Goal: Check status: Check status

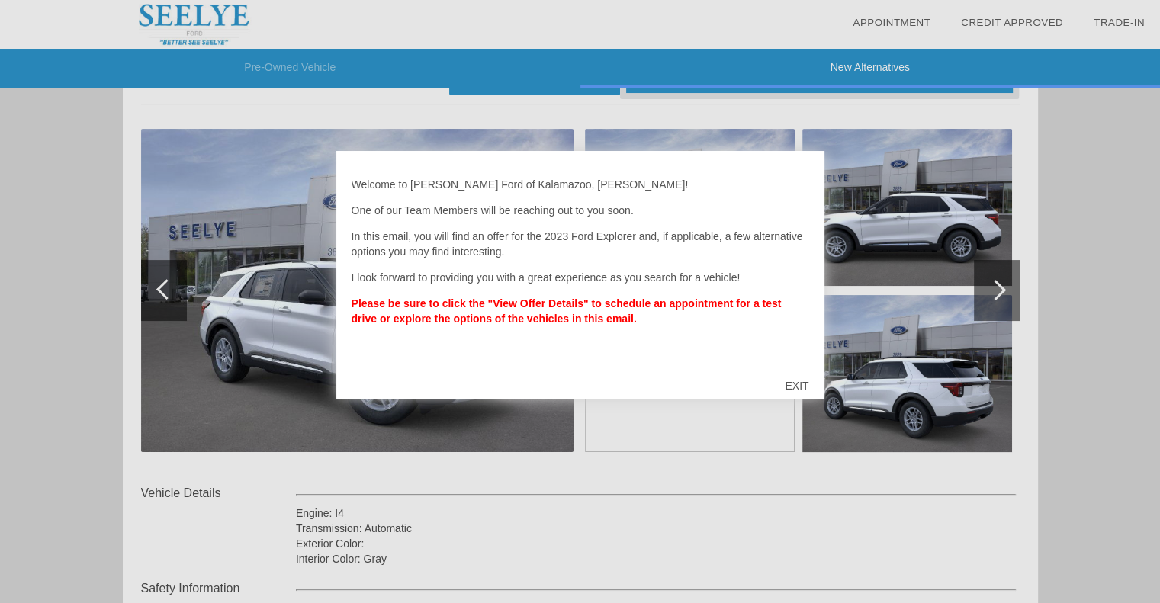
scroll to position [152, 0]
click at [941, 249] on div at bounding box center [580, 301] width 1160 height 603
click at [898, 348] on div at bounding box center [580, 301] width 1160 height 603
click at [801, 378] on div "EXIT" at bounding box center [796, 386] width 54 height 46
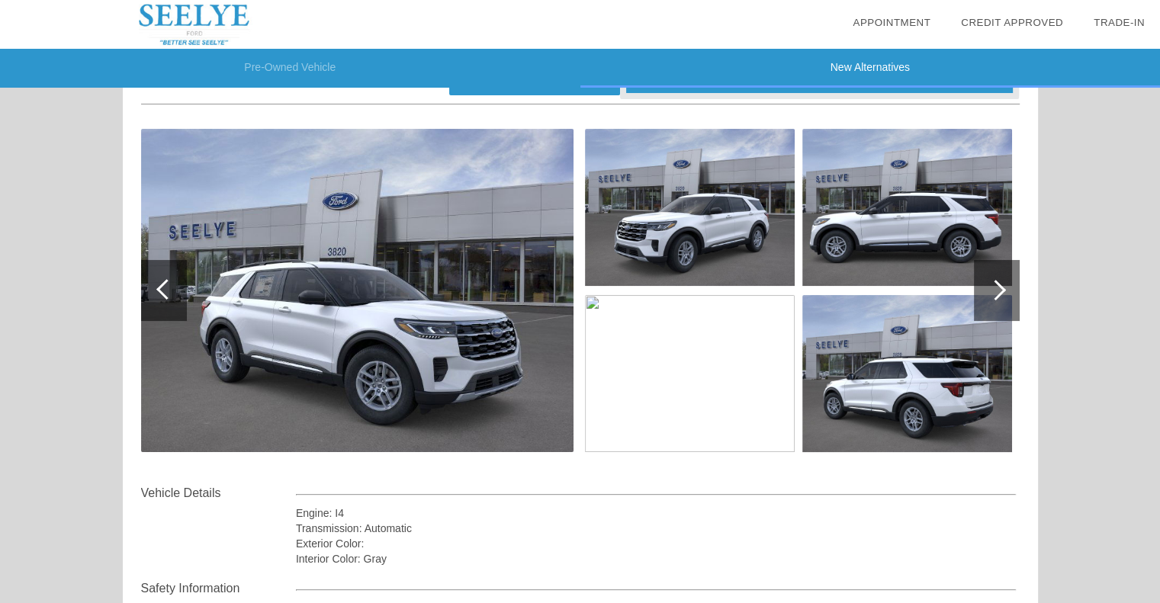
click at [1002, 287] on div at bounding box center [995, 290] width 21 height 21
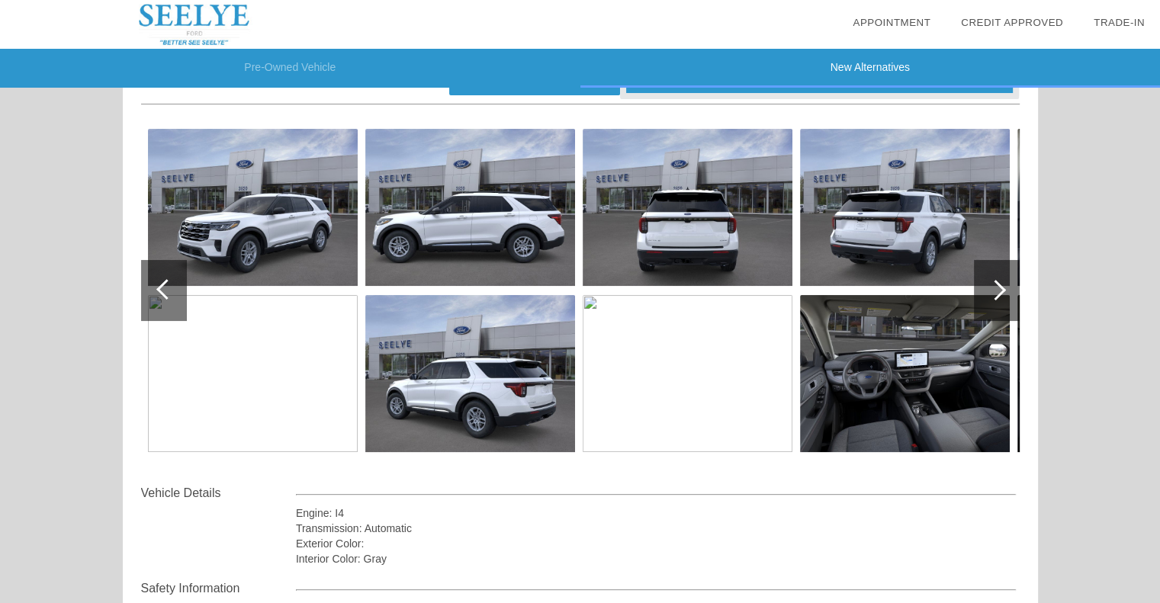
click at [721, 246] on img at bounding box center [688, 207] width 210 height 157
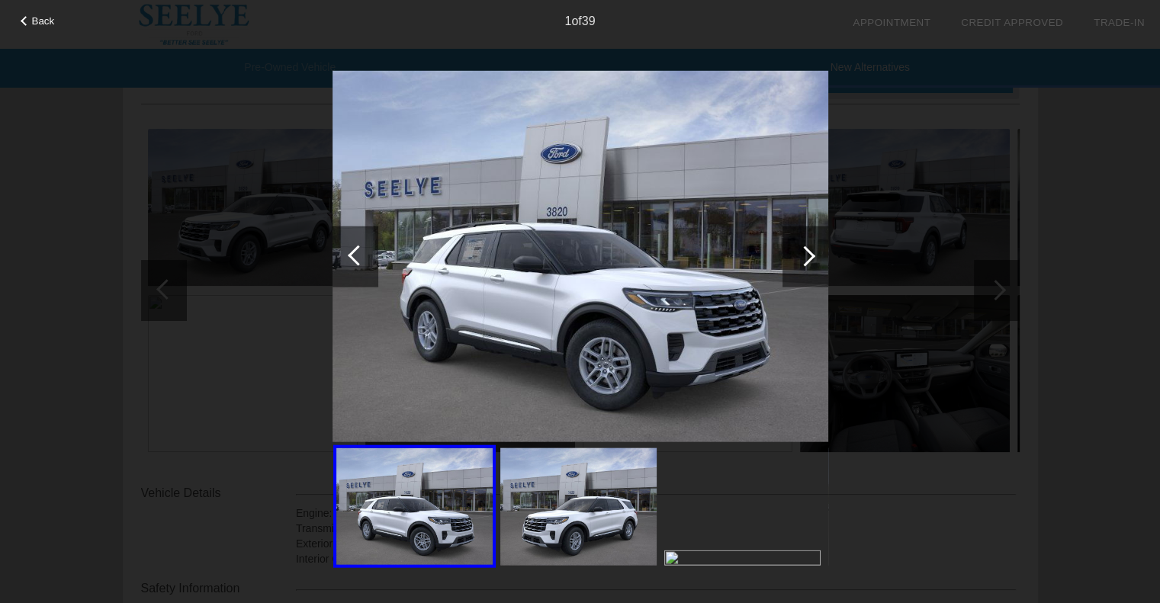
click at [812, 252] on div at bounding box center [805, 256] width 46 height 61
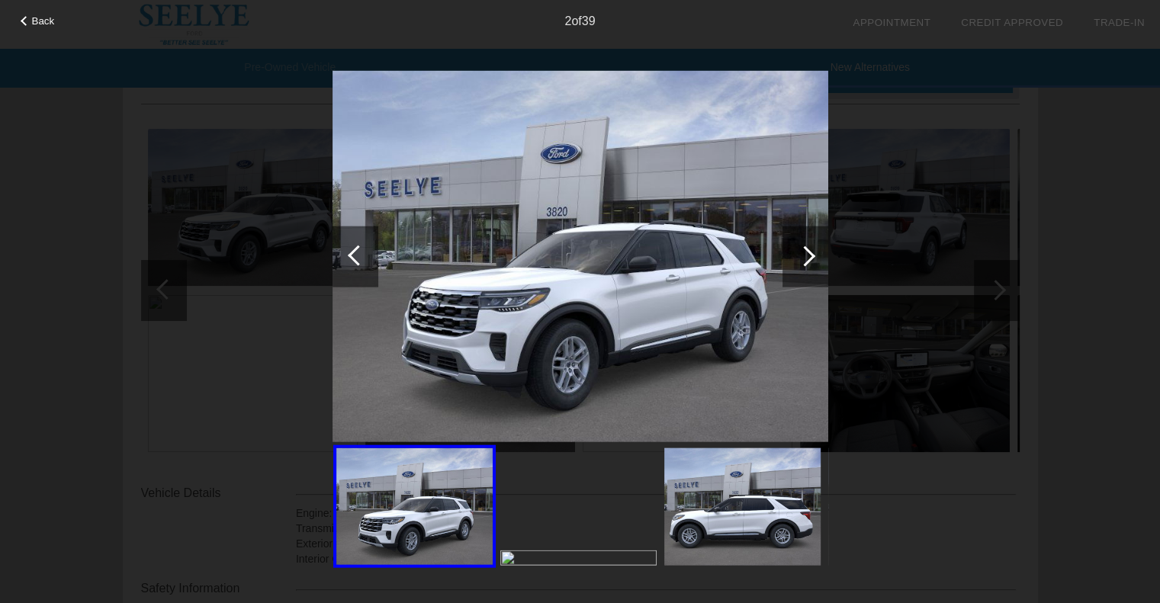
click at [812, 252] on div at bounding box center [805, 256] width 46 height 61
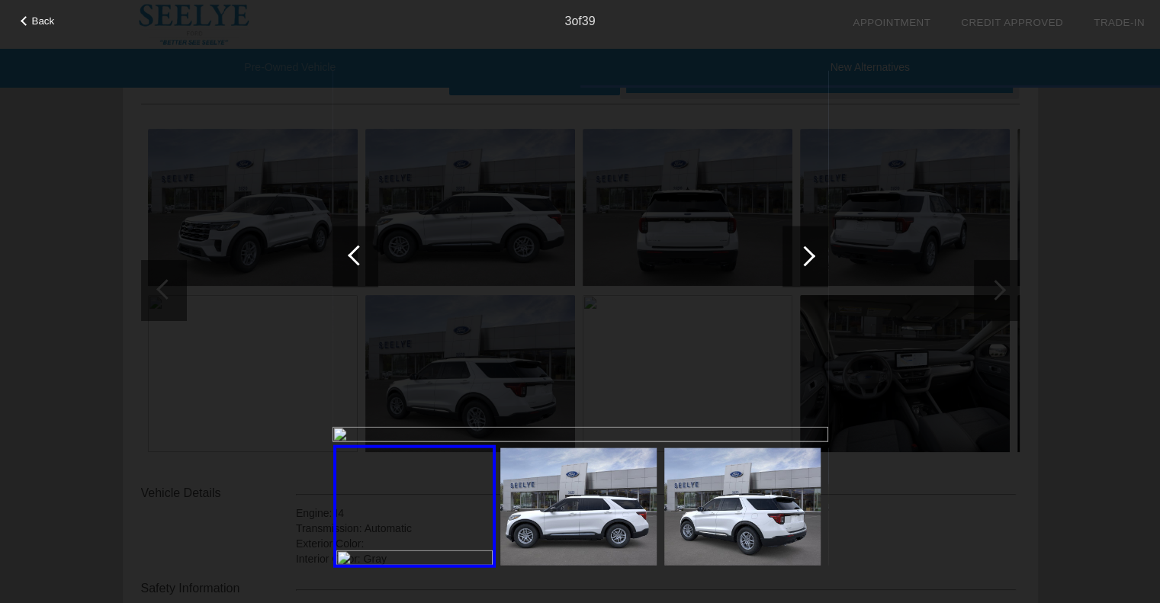
click at [812, 252] on div at bounding box center [805, 256] width 46 height 61
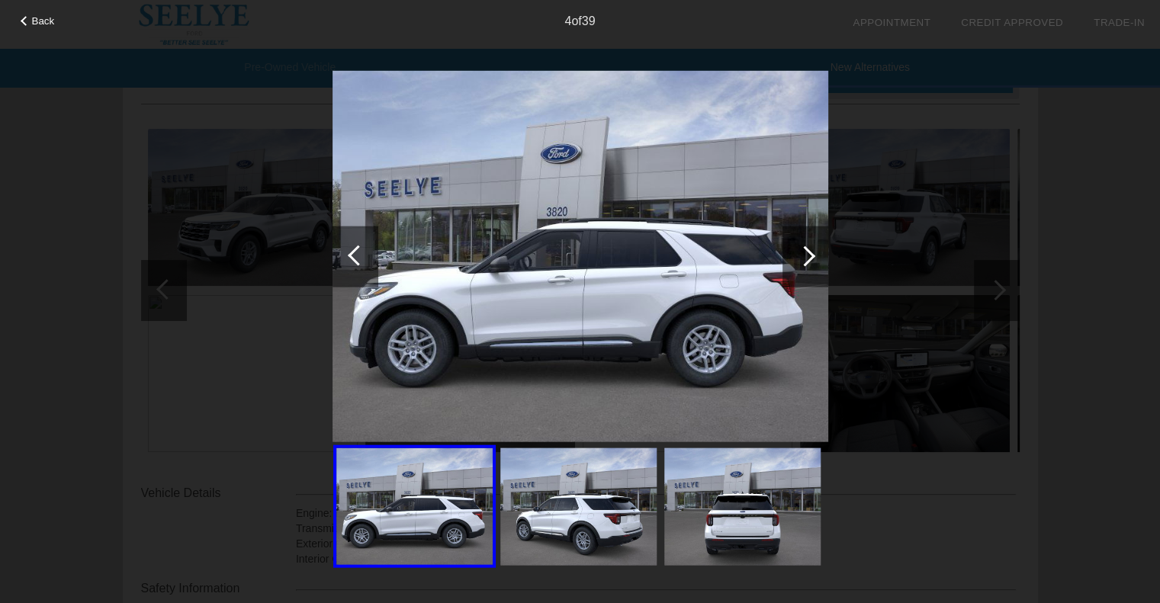
click at [812, 252] on div at bounding box center [805, 256] width 46 height 61
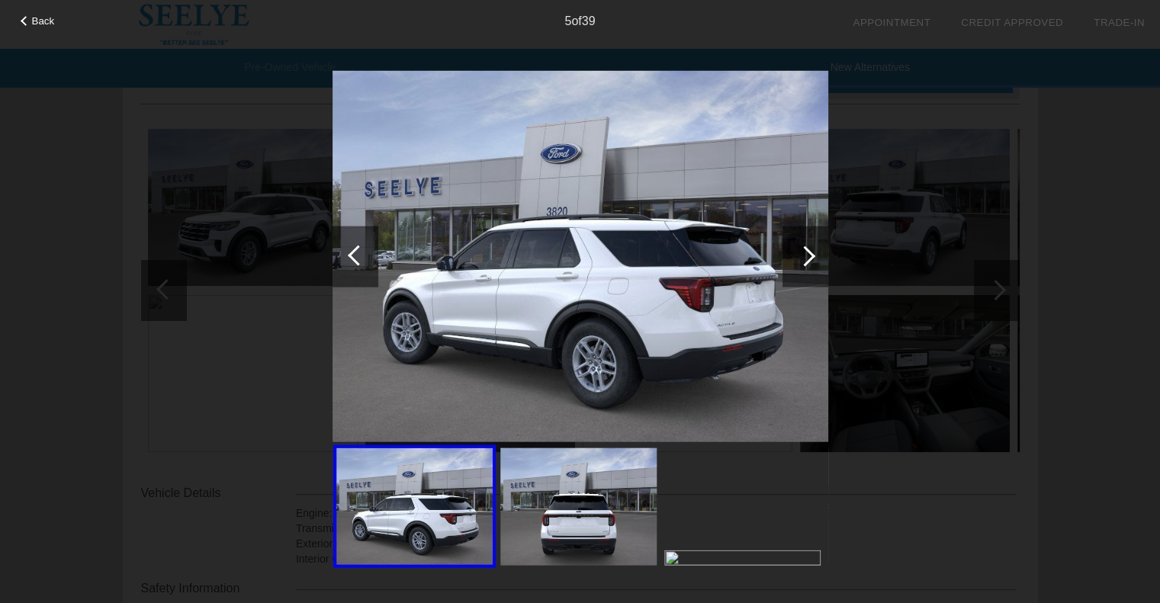
click at [812, 252] on div at bounding box center [805, 256] width 46 height 61
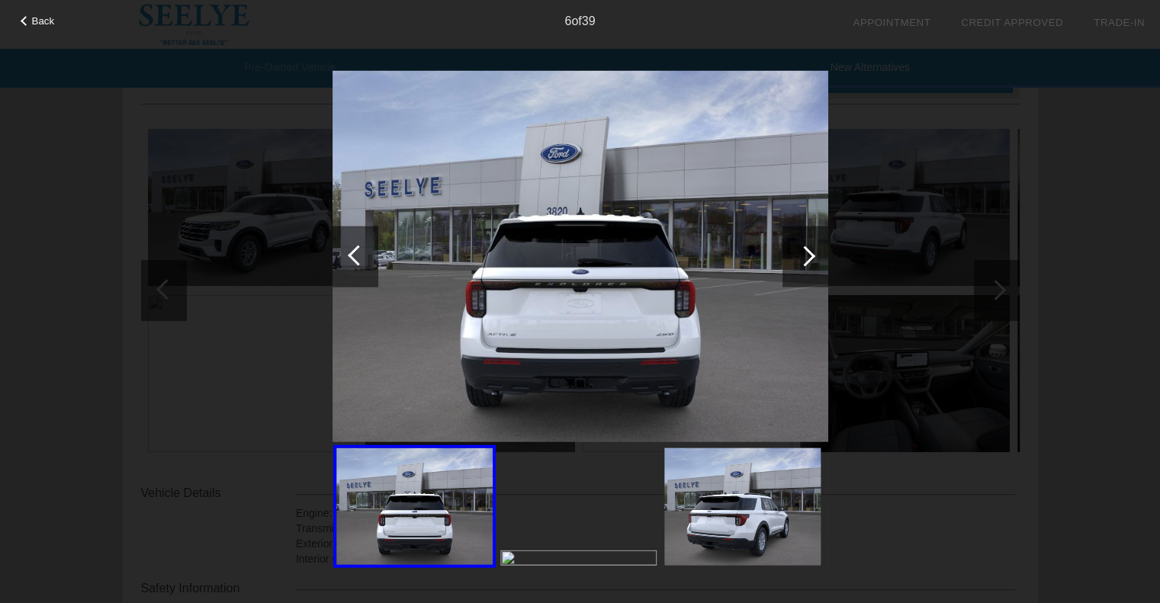
click at [812, 252] on div at bounding box center [805, 256] width 46 height 61
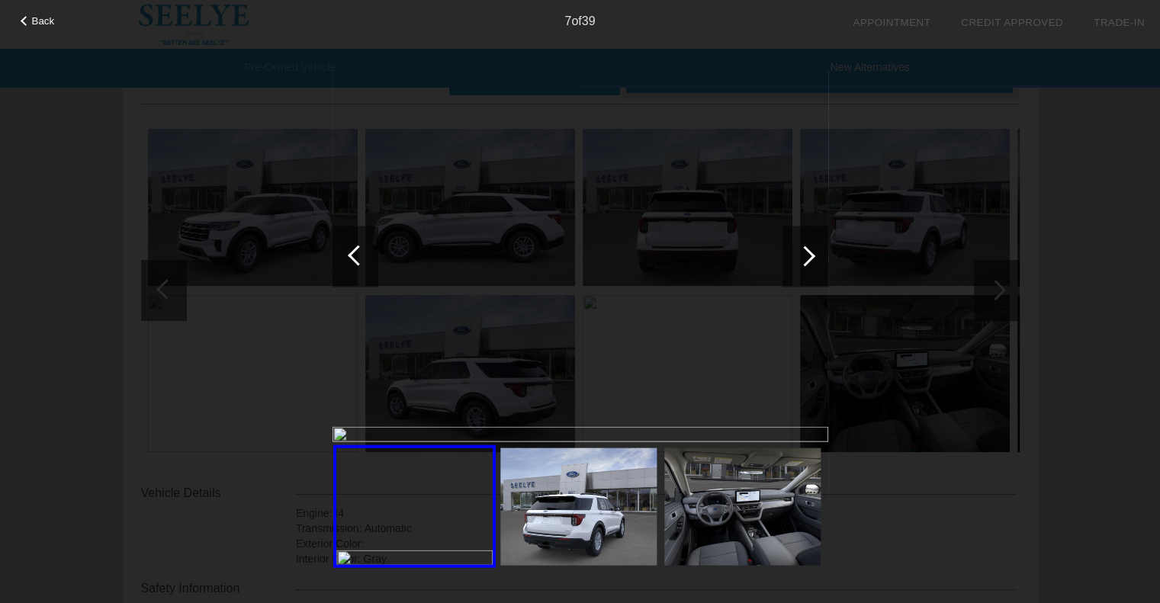
click at [814, 254] on div at bounding box center [805, 256] width 46 height 61
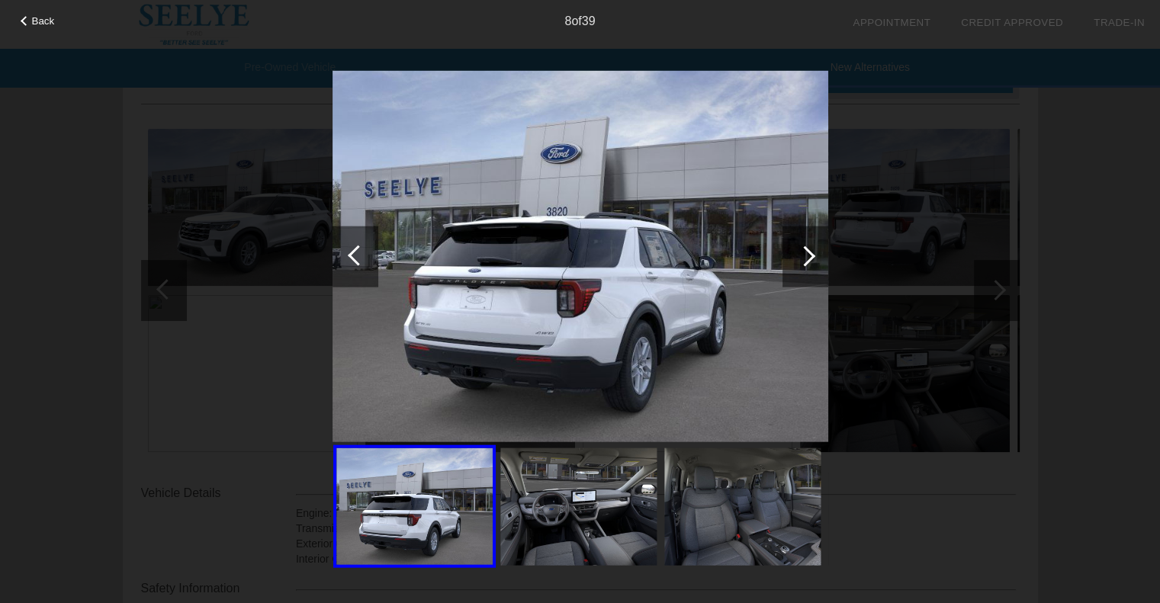
click at [814, 254] on div at bounding box center [805, 256] width 21 height 21
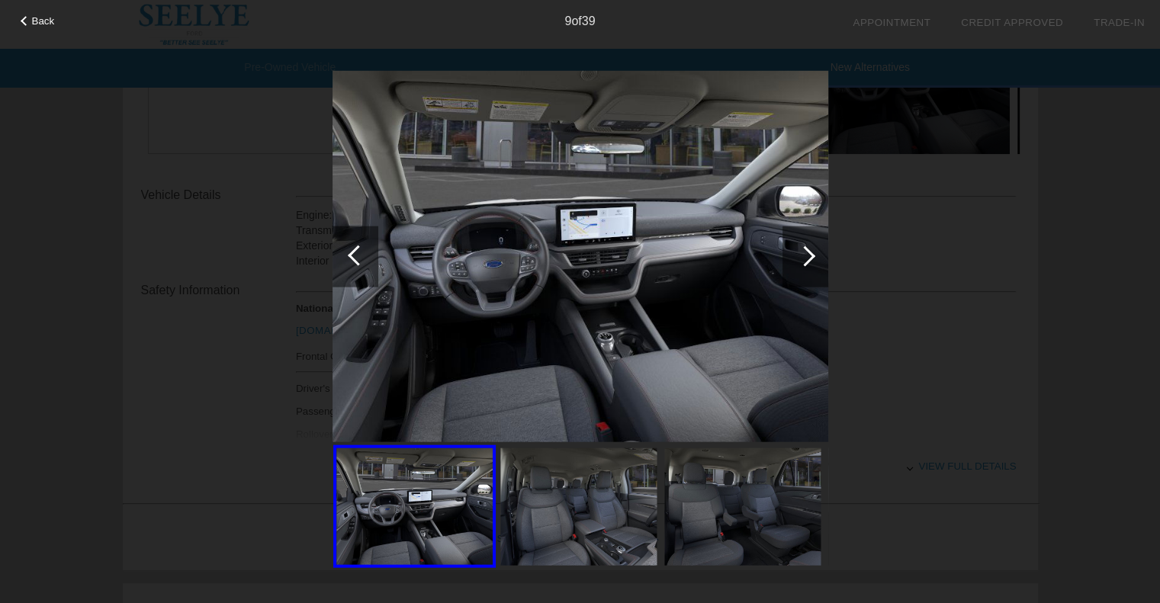
scroll to position [457, 0]
click at [810, 256] on div at bounding box center [805, 256] width 21 height 21
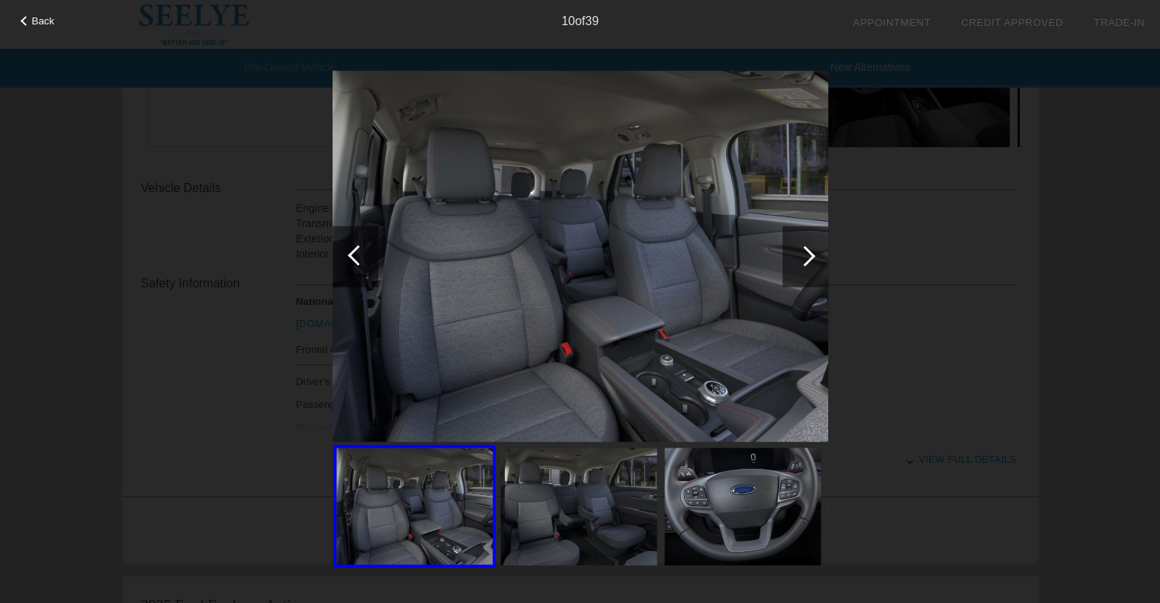
click at [810, 256] on div at bounding box center [805, 256] width 21 height 21
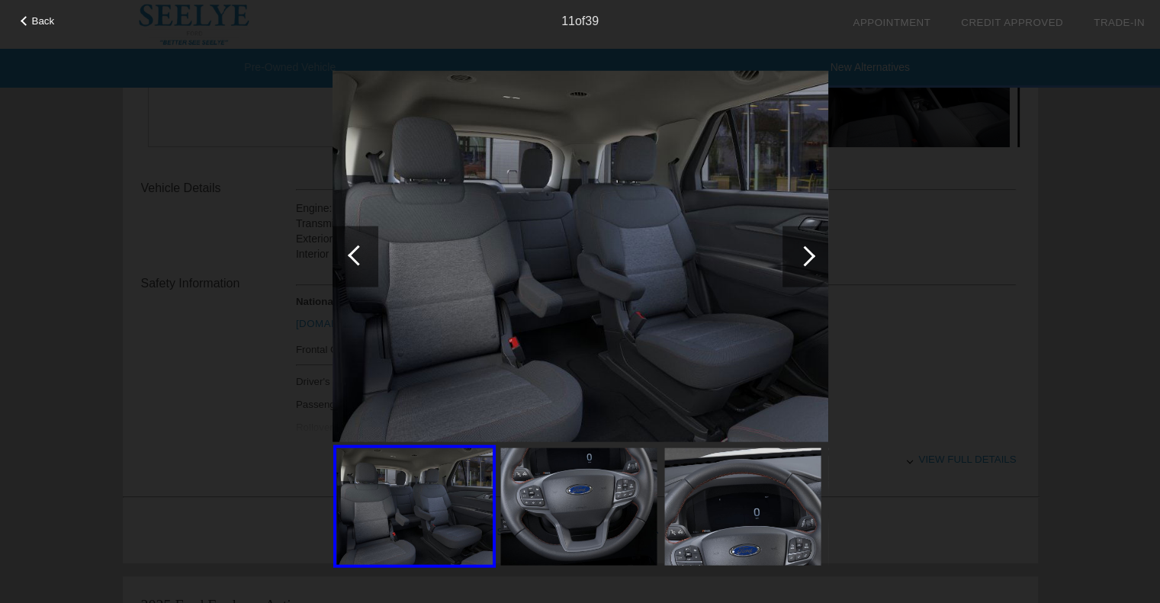
click at [810, 256] on div at bounding box center [805, 256] width 21 height 21
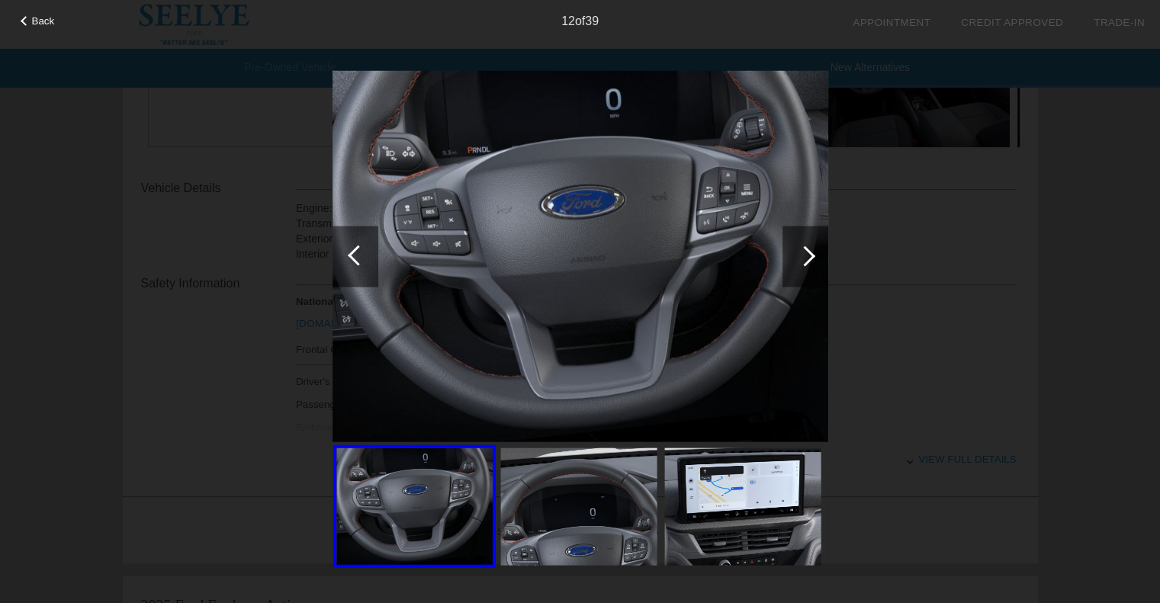
click at [810, 256] on div at bounding box center [805, 256] width 21 height 21
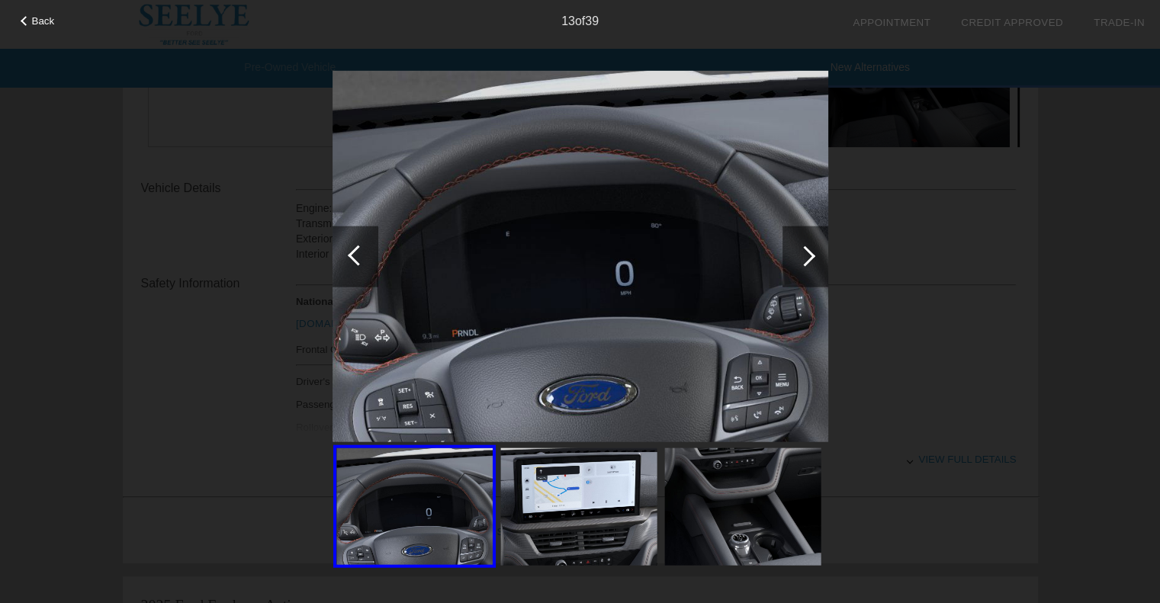
click at [810, 256] on div at bounding box center [805, 256] width 21 height 21
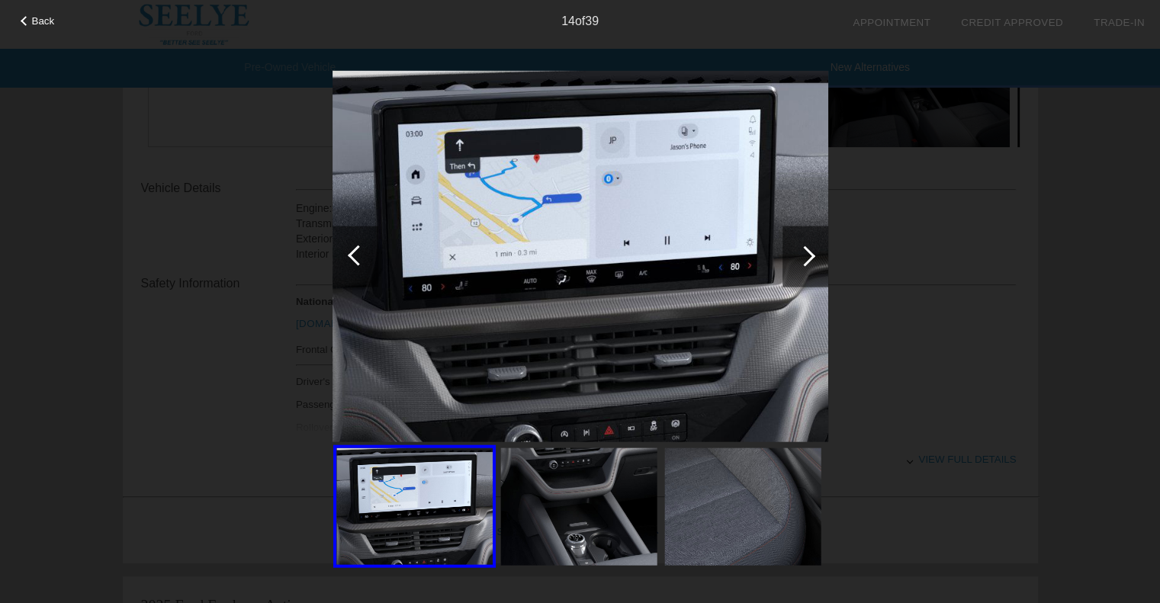
click at [810, 256] on div at bounding box center [805, 256] width 21 height 21
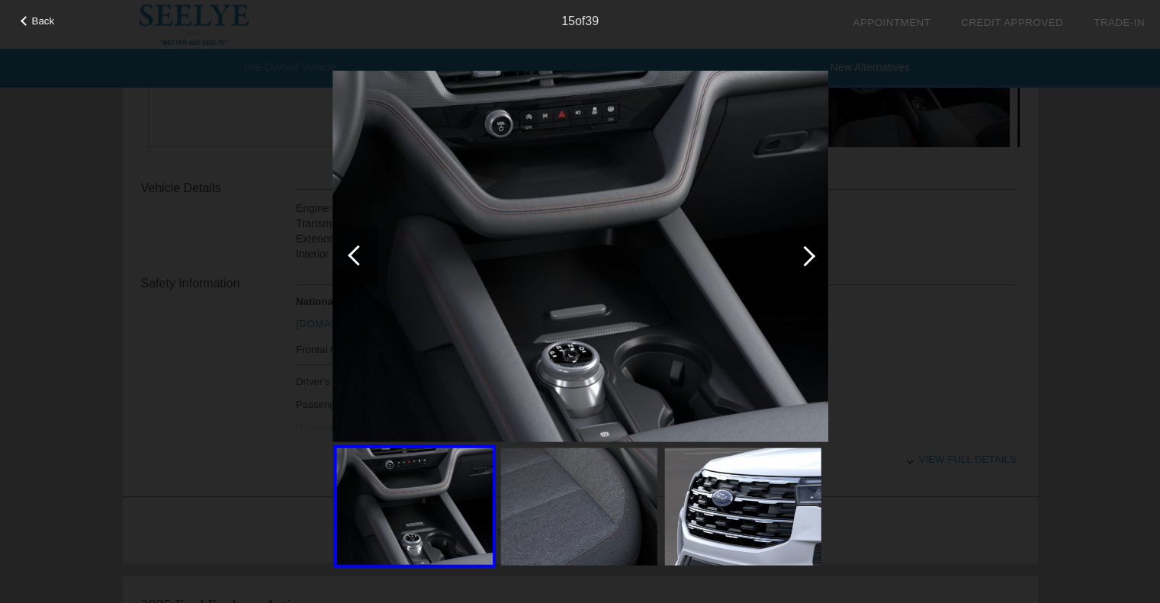
click at [810, 256] on div at bounding box center [805, 256] width 21 height 21
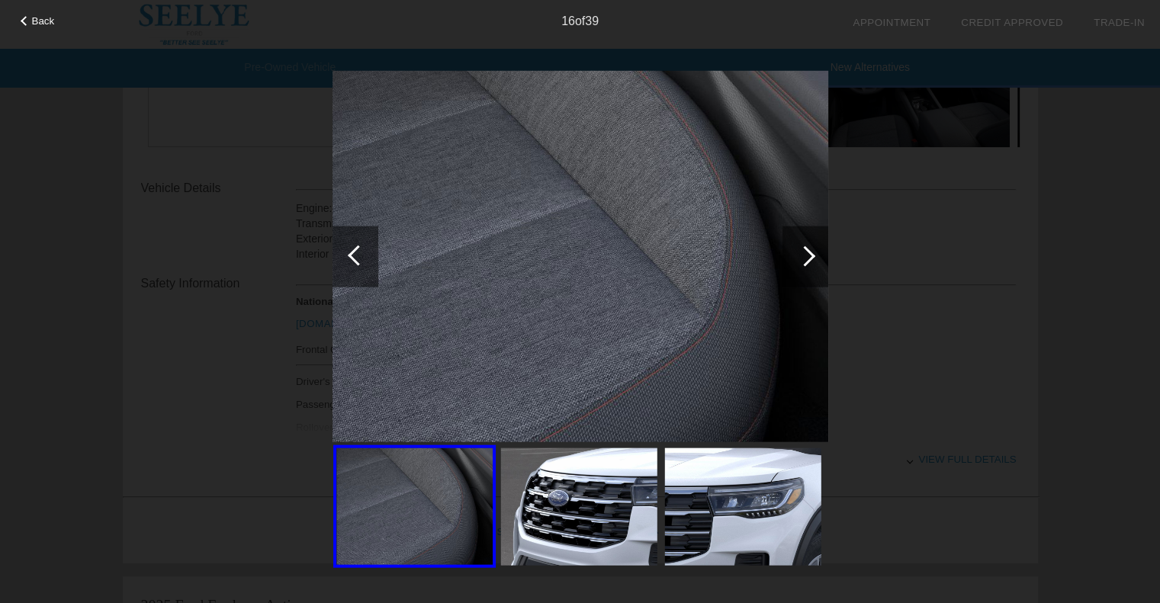
click at [810, 256] on div at bounding box center [805, 256] width 21 height 21
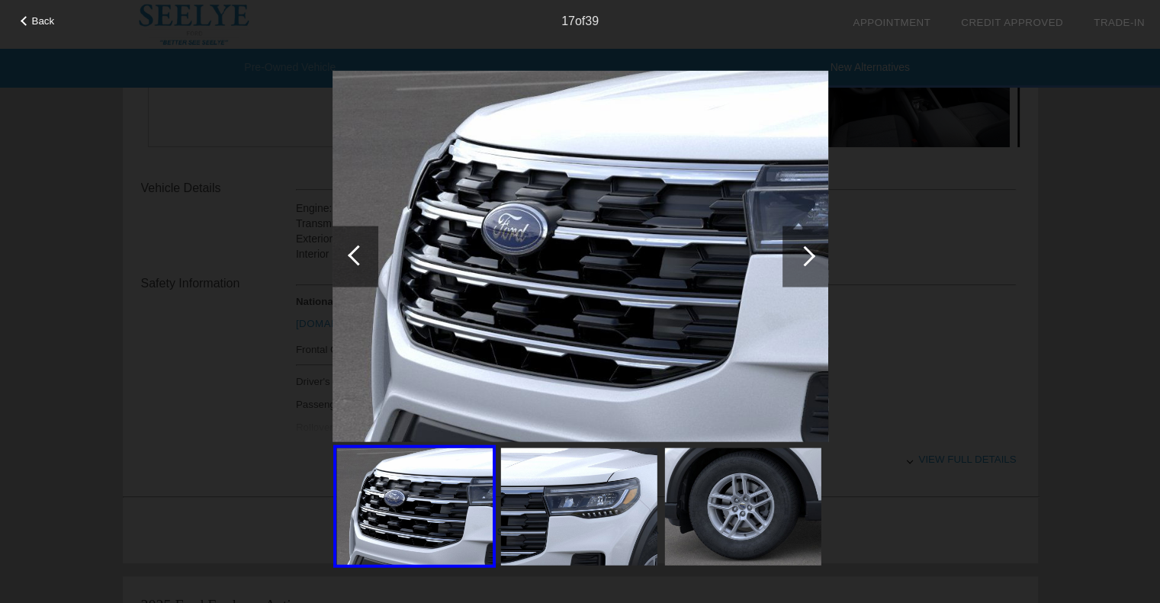
click at [810, 256] on div at bounding box center [805, 256] width 21 height 21
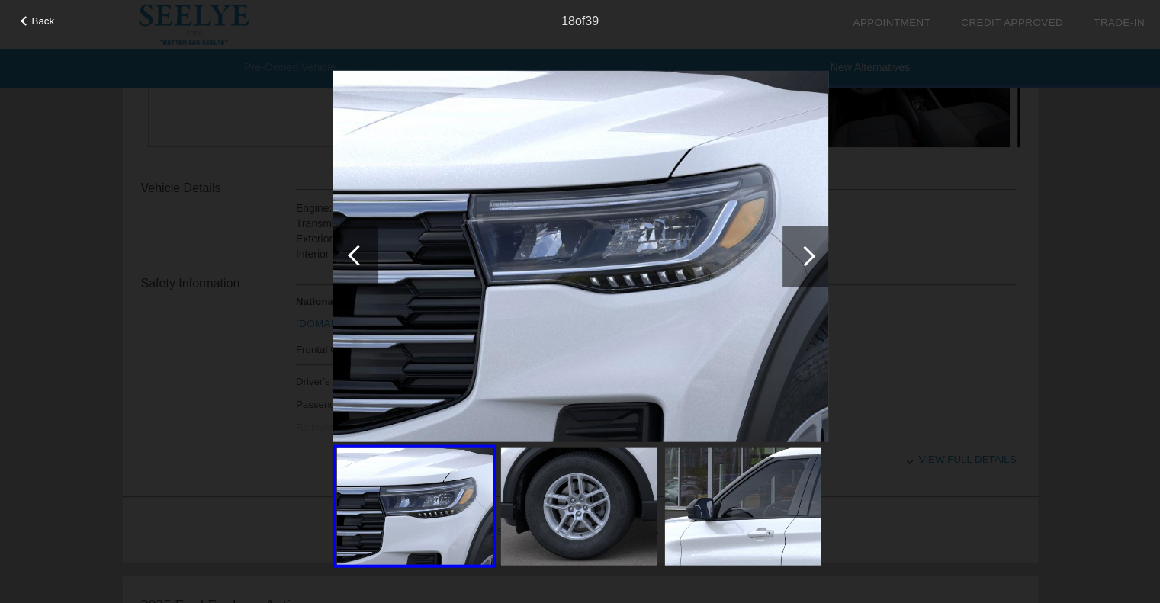
click at [810, 256] on div at bounding box center [805, 256] width 21 height 21
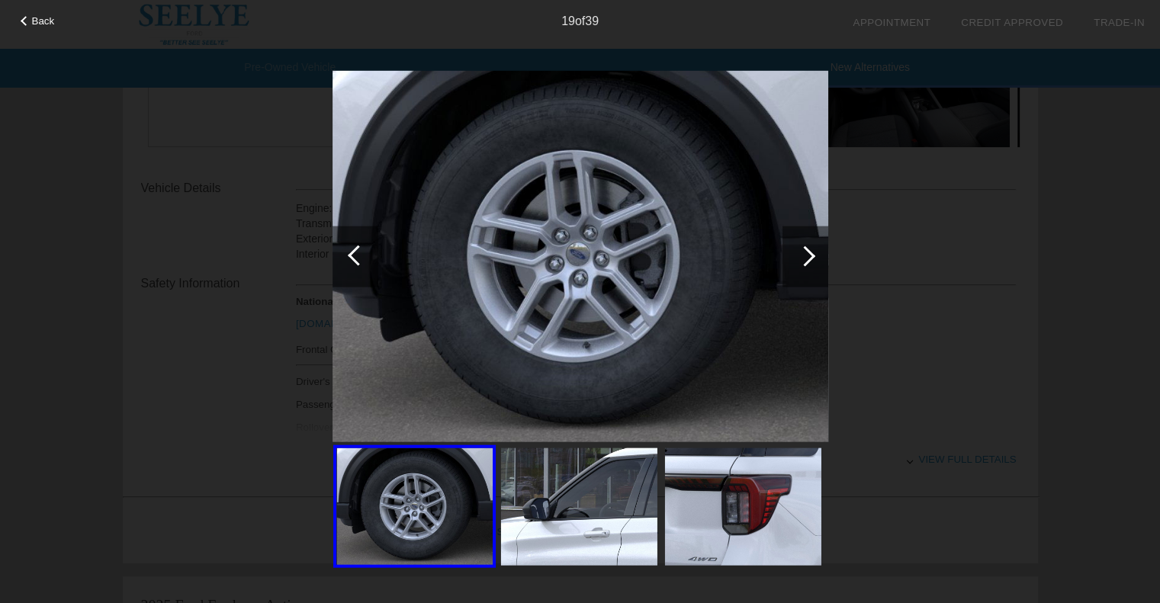
click at [810, 256] on div at bounding box center [805, 256] width 21 height 21
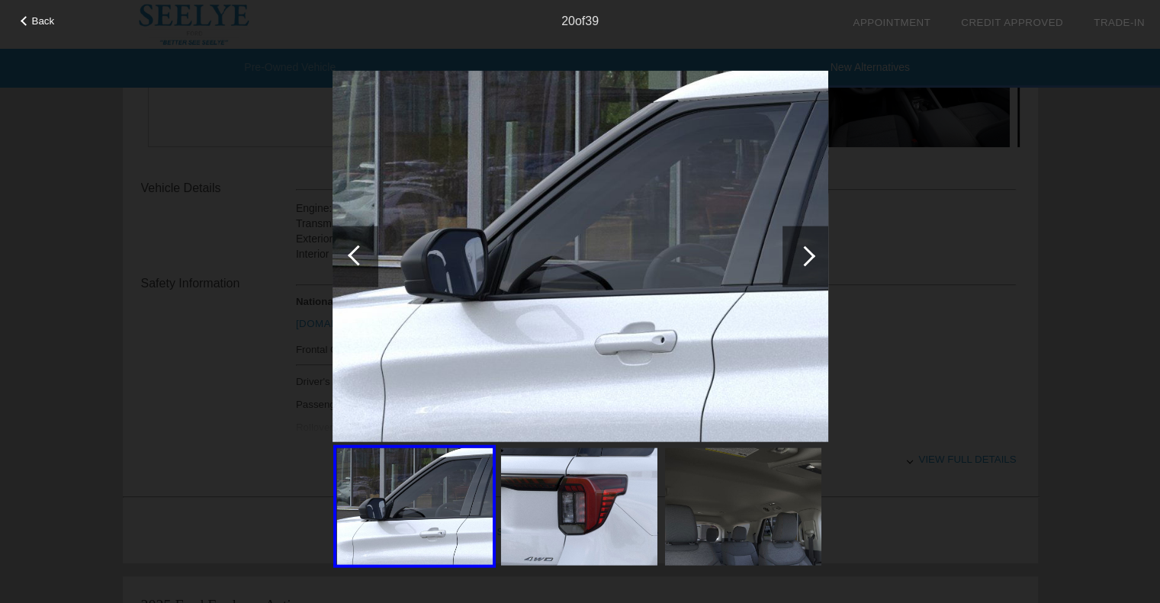
click at [810, 256] on div at bounding box center [805, 256] width 21 height 21
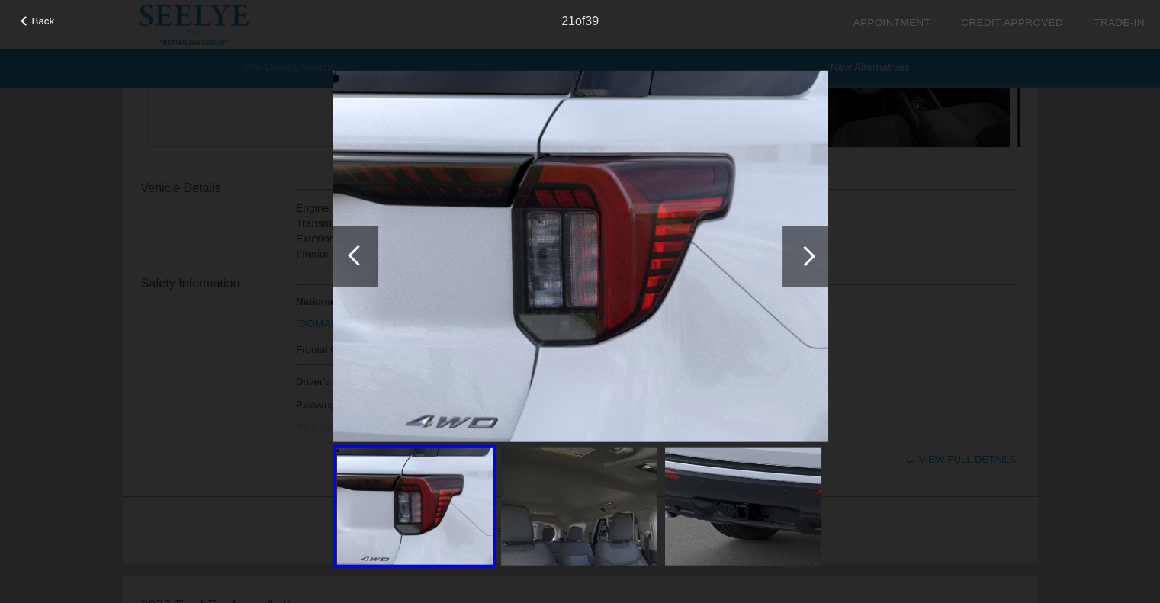
click at [810, 256] on div at bounding box center [805, 256] width 21 height 21
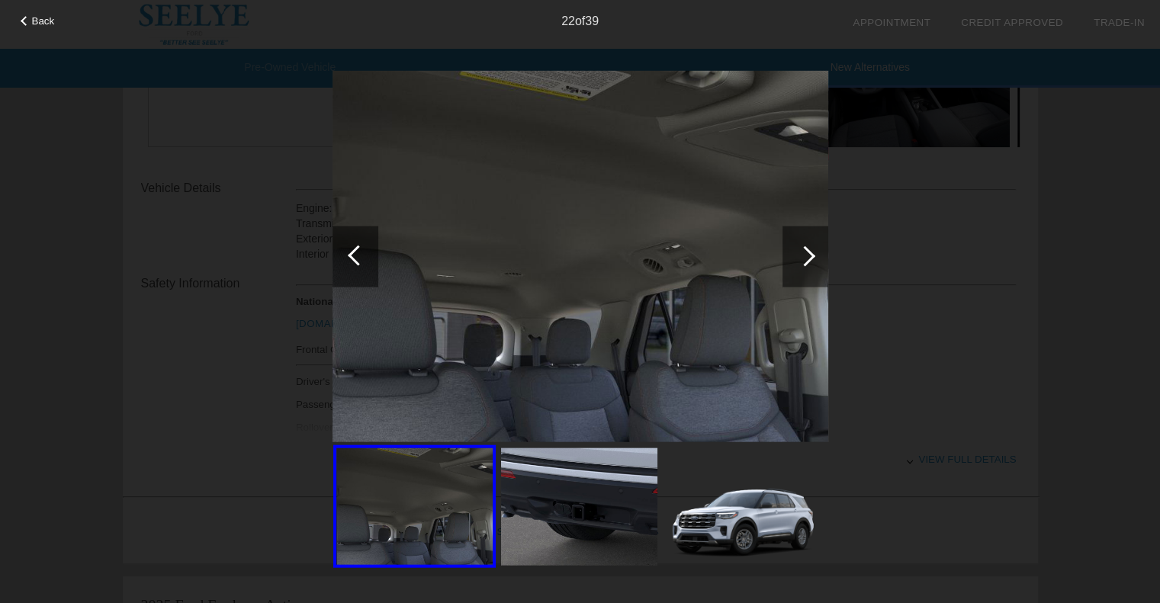
click at [810, 256] on div at bounding box center [805, 256] width 21 height 21
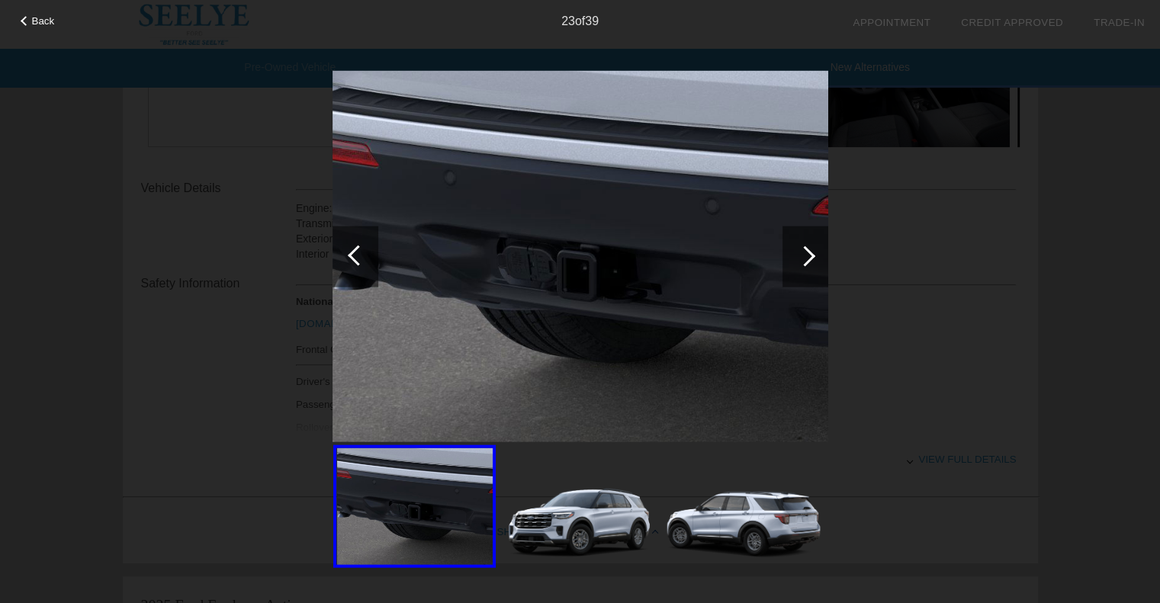
click at [810, 256] on div at bounding box center [805, 256] width 21 height 21
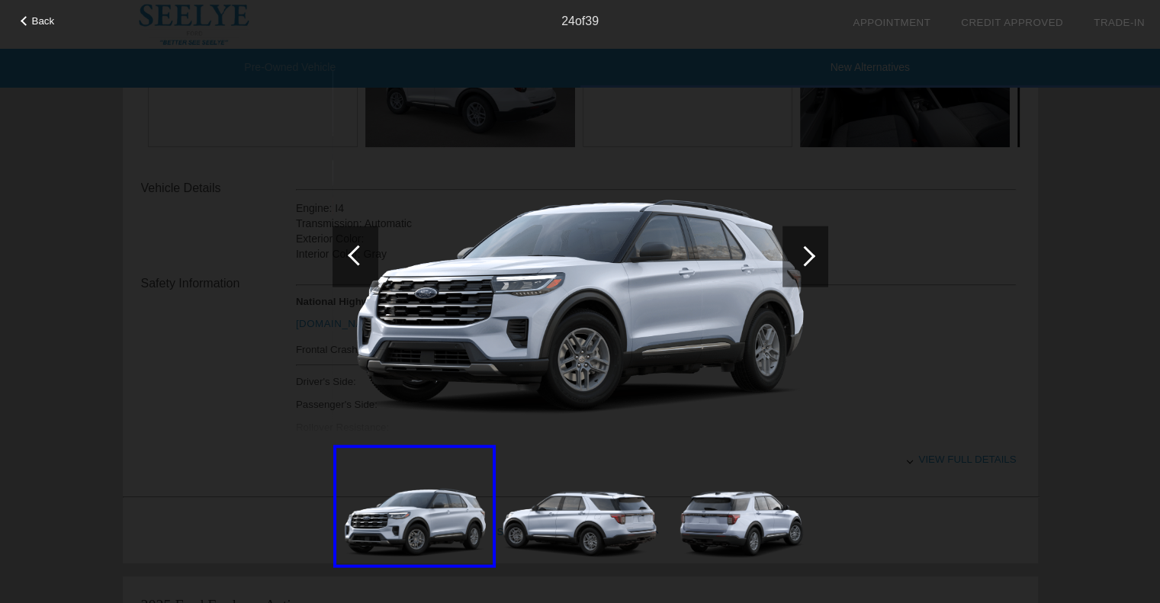
click at [810, 256] on div at bounding box center [805, 256] width 21 height 21
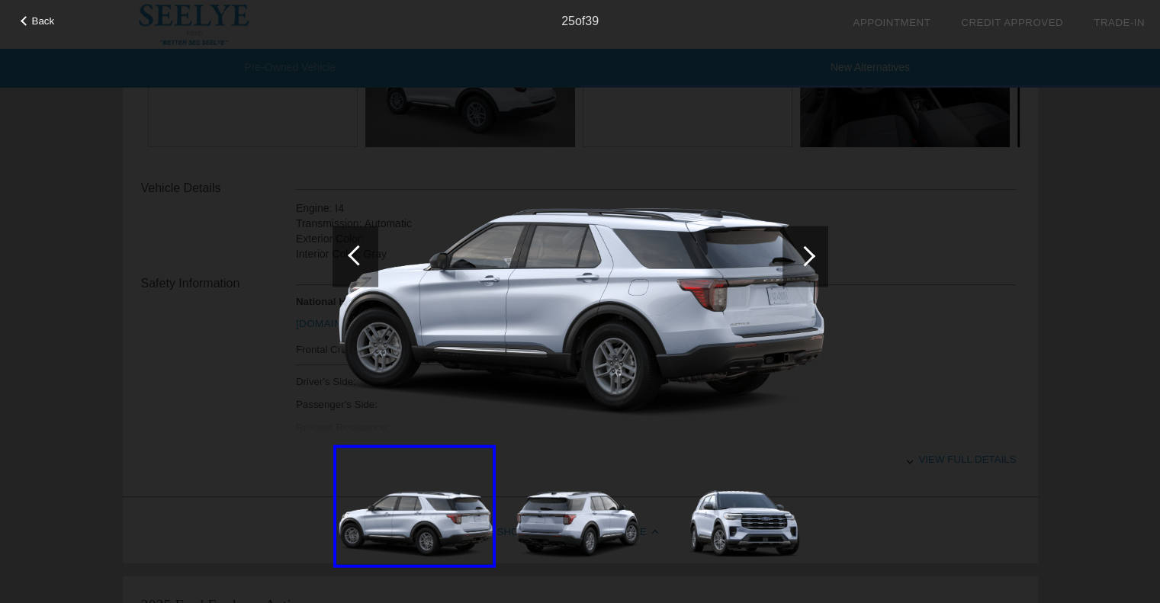
click at [810, 256] on div at bounding box center [805, 256] width 21 height 21
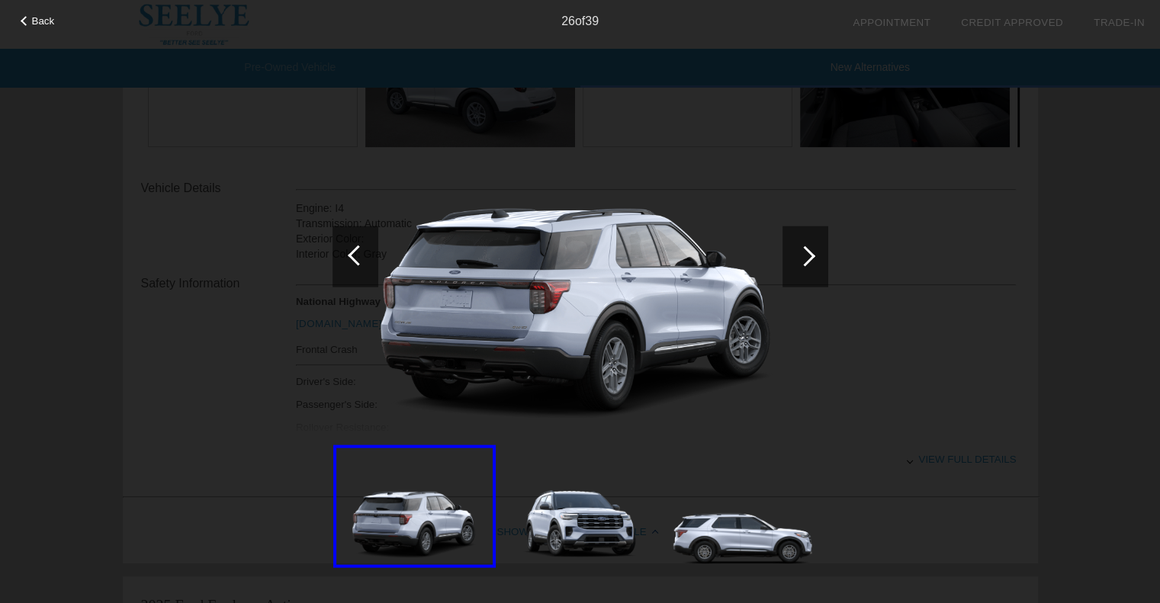
click at [810, 256] on div at bounding box center [805, 256] width 21 height 21
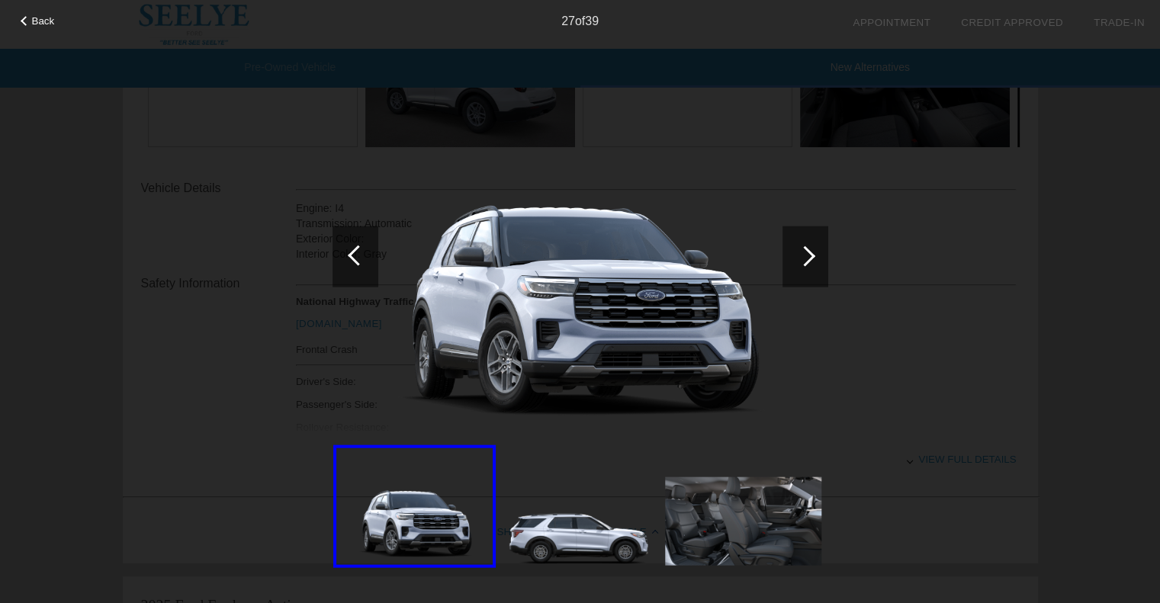
click at [810, 256] on div at bounding box center [805, 256] width 21 height 21
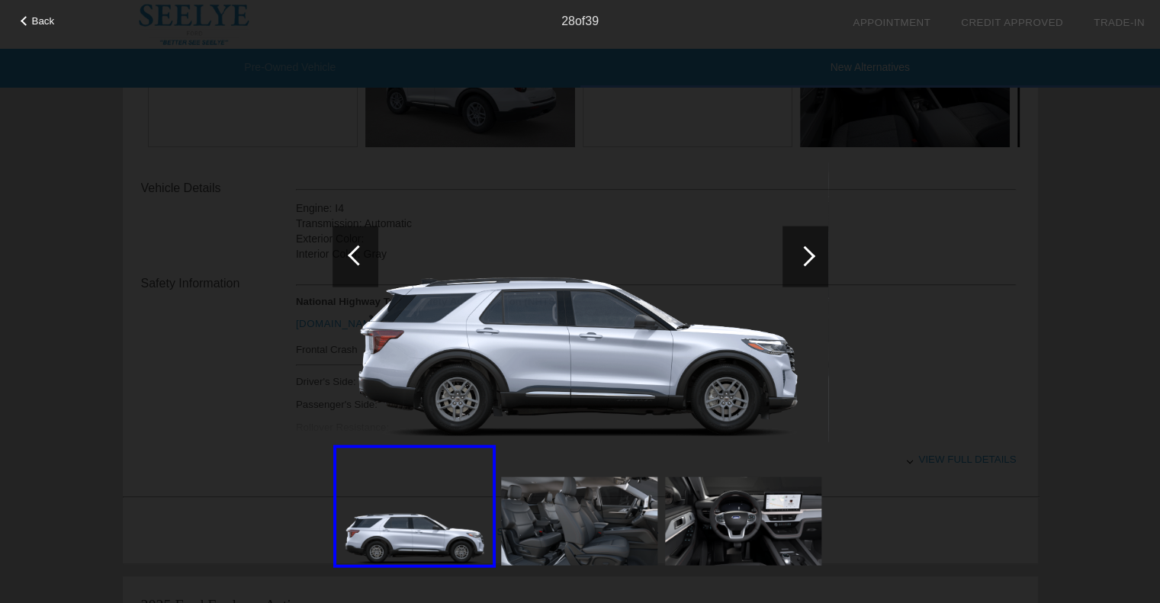
click at [810, 256] on div at bounding box center [805, 256] width 21 height 21
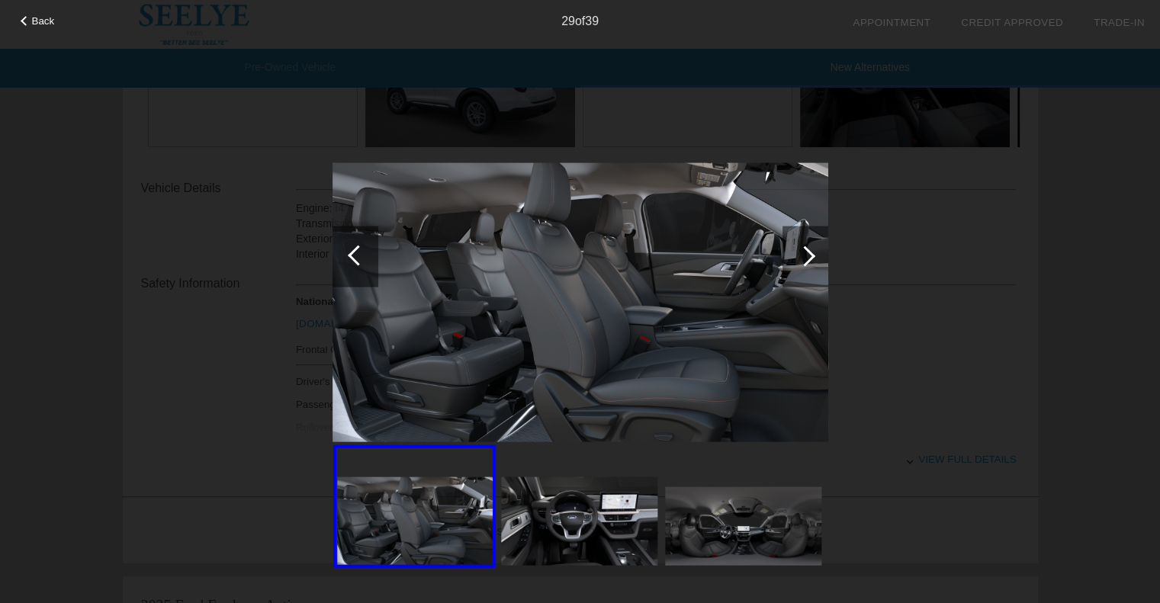
click at [810, 256] on div at bounding box center [805, 256] width 21 height 21
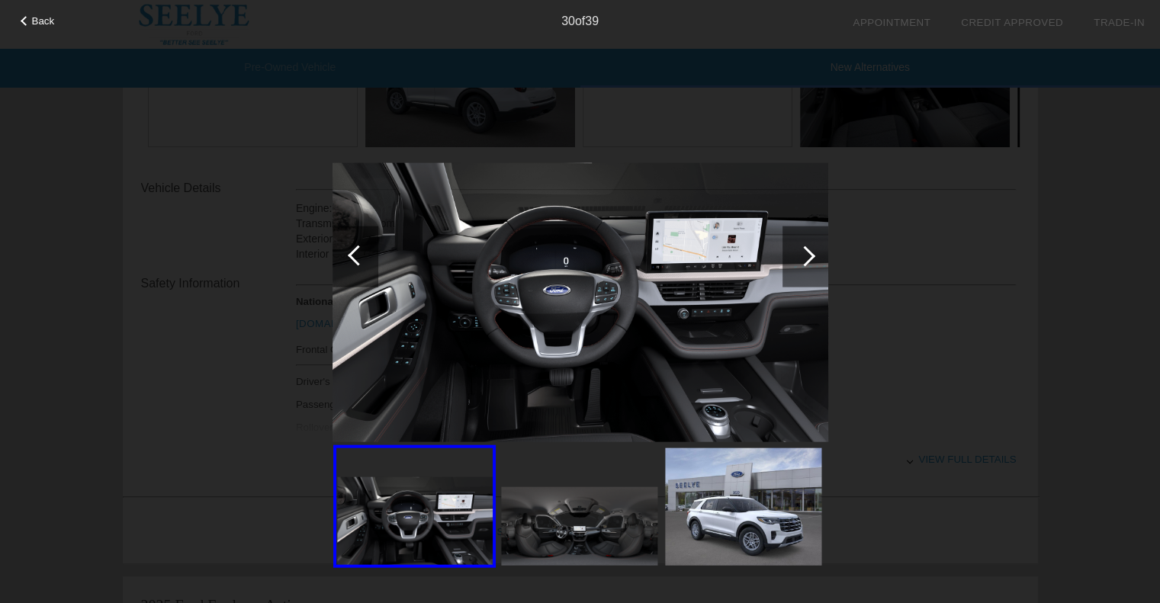
click at [810, 256] on div at bounding box center [805, 256] width 21 height 21
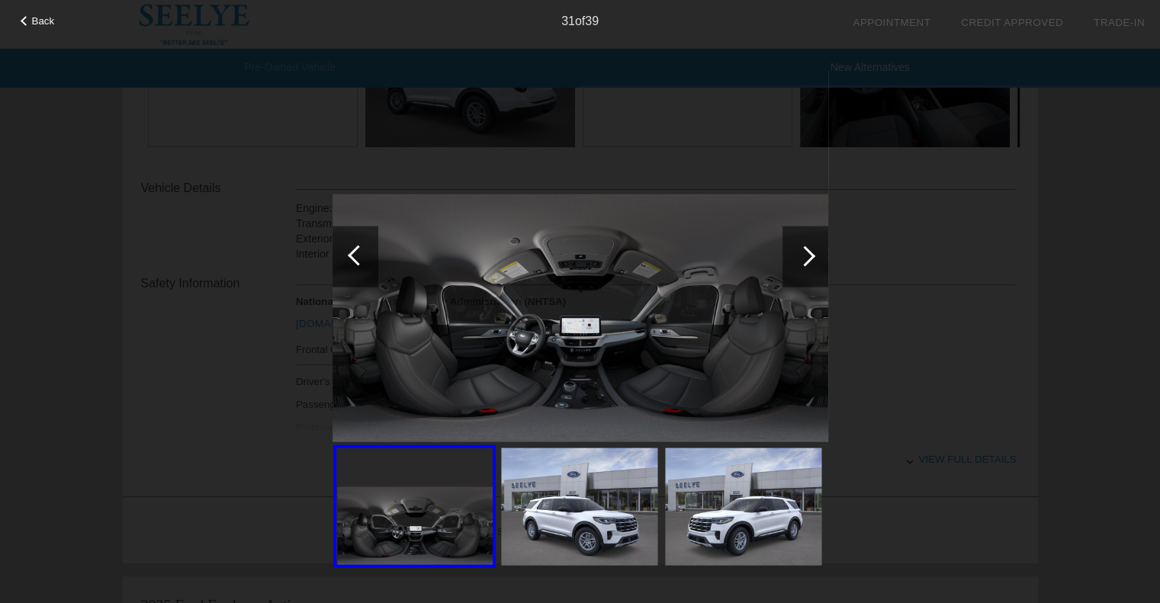
click at [810, 256] on div at bounding box center [805, 256] width 21 height 21
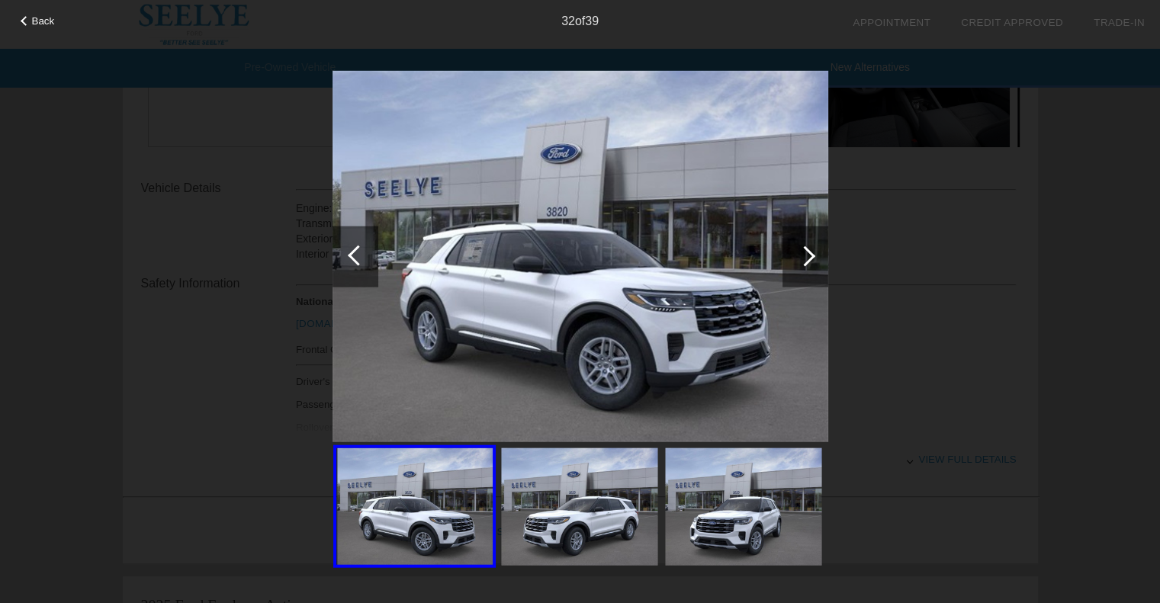
click at [810, 256] on div at bounding box center [805, 256] width 21 height 21
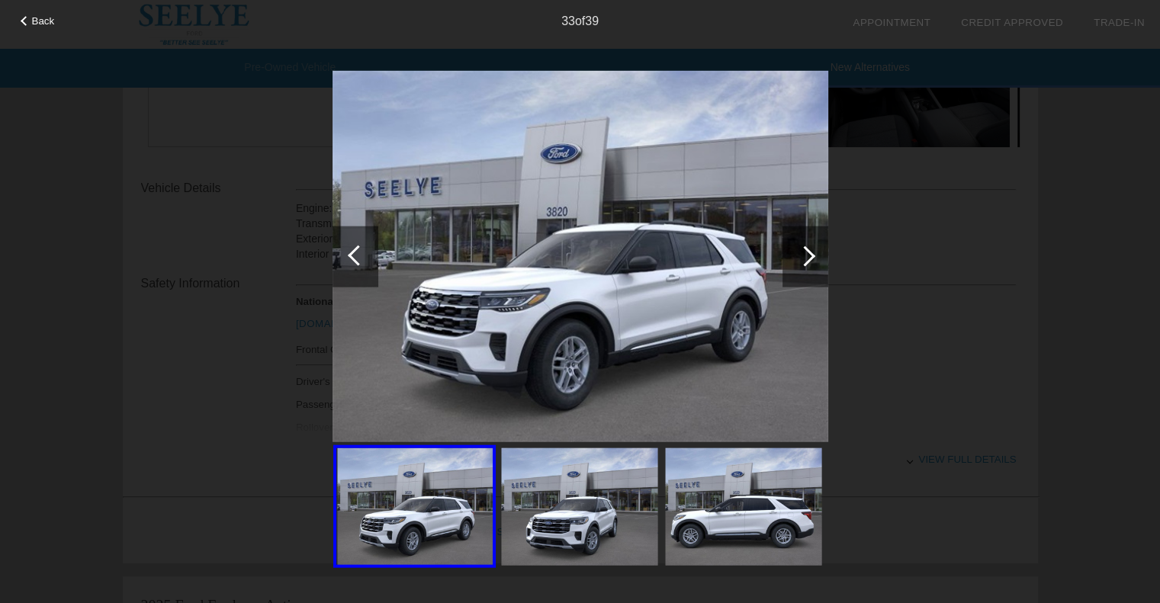
click at [810, 256] on div at bounding box center [805, 256] width 21 height 21
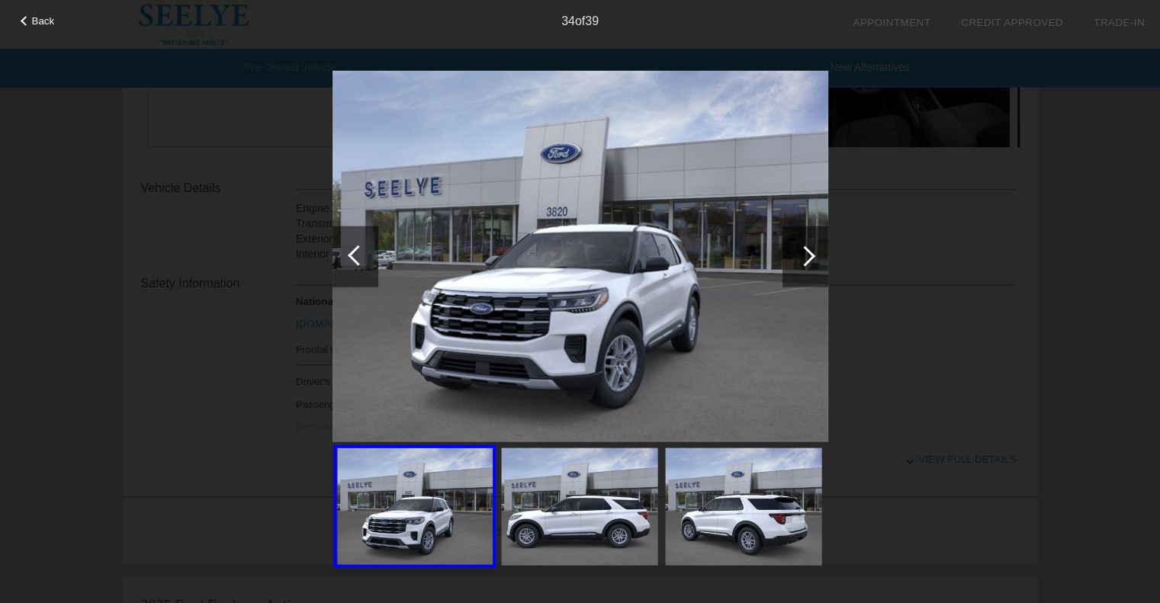
click at [47, 21] on span "Back" at bounding box center [43, 20] width 23 height 11
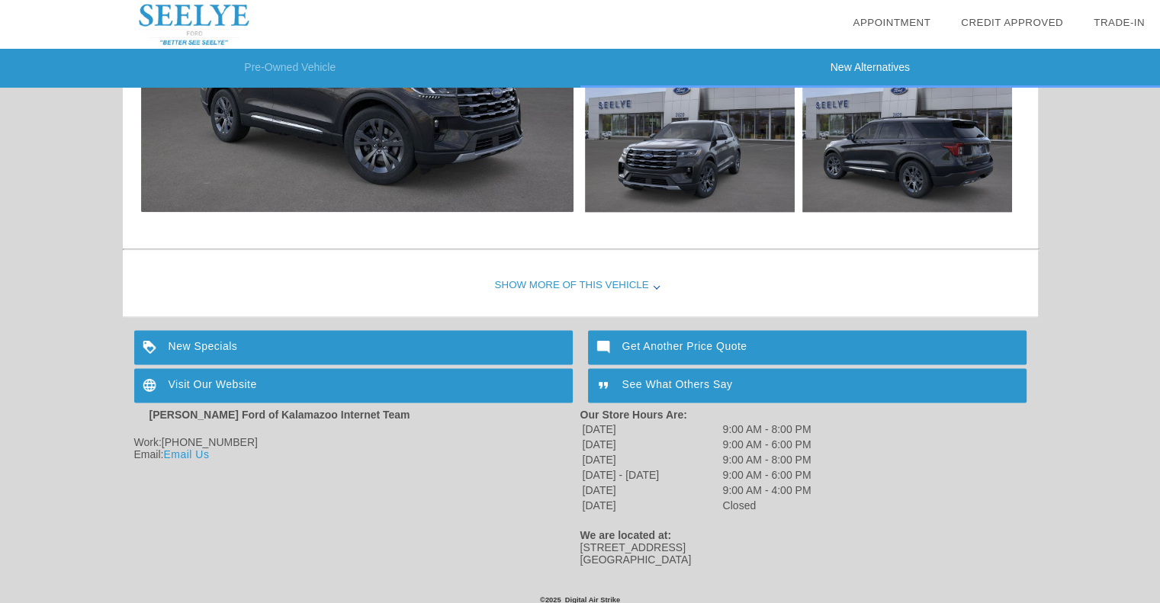
scroll to position [1961, 0]
